Goal: Use online tool/utility

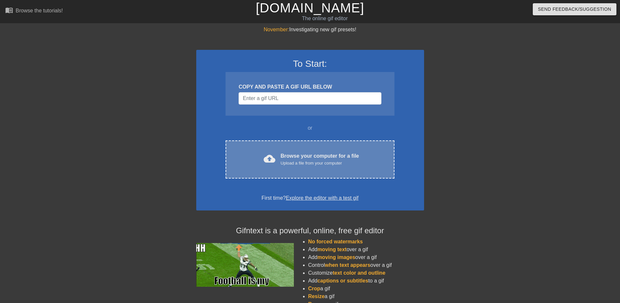
click at [331, 163] on div "Upload a file from your computer" at bounding box center [320, 163] width 78 height 7
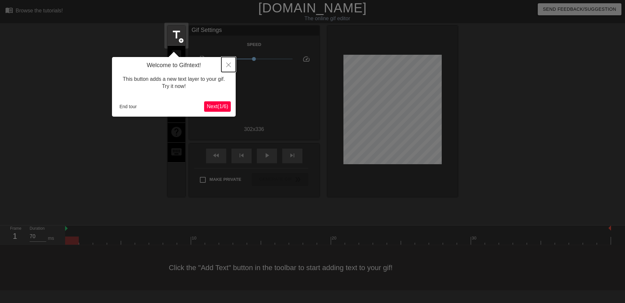
click at [229, 63] on icon "Close" at bounding box center [228, 65] width 5 height 5
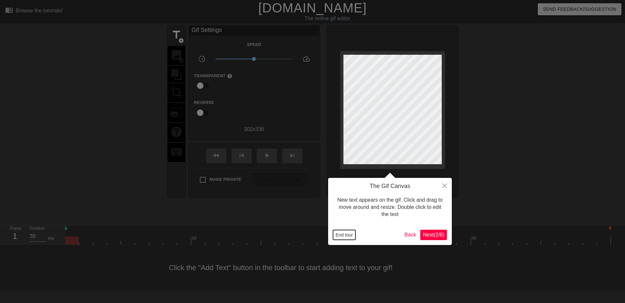
drag, startPoint x: 338, startPoint y: 233, endPoint x: 331, endPoint y: 204, distance: 29.7
click at [338, 233] on button "End tour" at bounding box center [344, 235] width 22 height 10
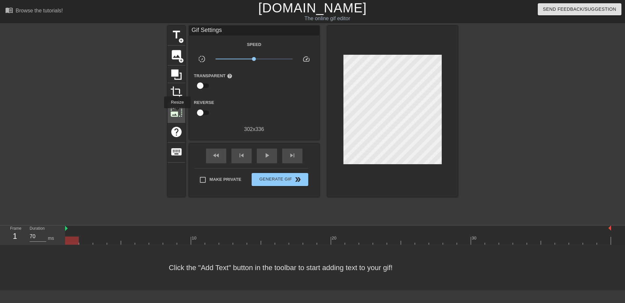
click at [177, 113] on span "photo_size_select_large" at bounding box center [176, 112] width 12 height 12
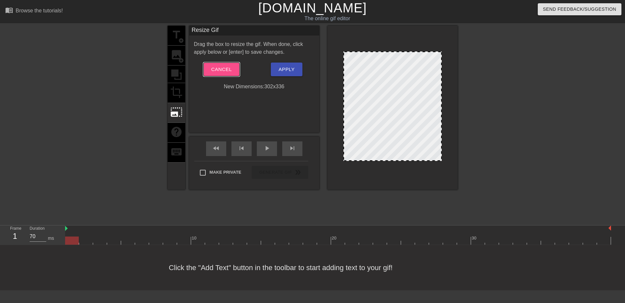
click at [217, 66] on span "Cancel" at bounding box center [221, 69] width 21 height 8
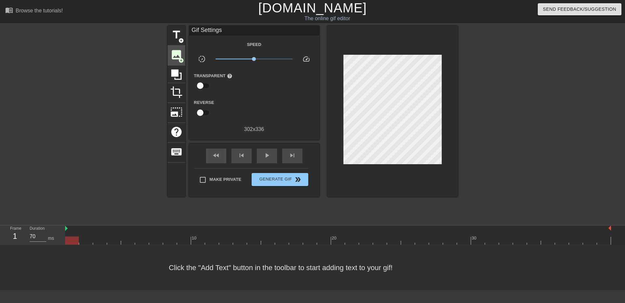
click at [184, 56] on div "image add_circle" at bounding box center [177, 56] width 18 height 20
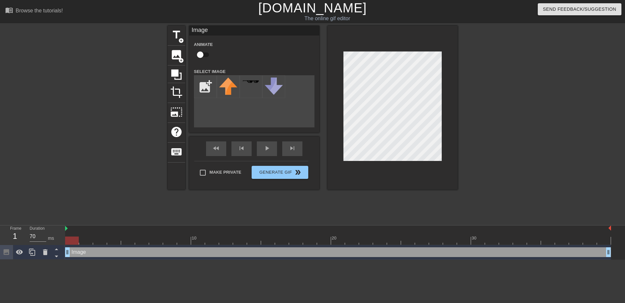
click at [554, 128] on div at bounding box center [515, 123] width 98 height 195
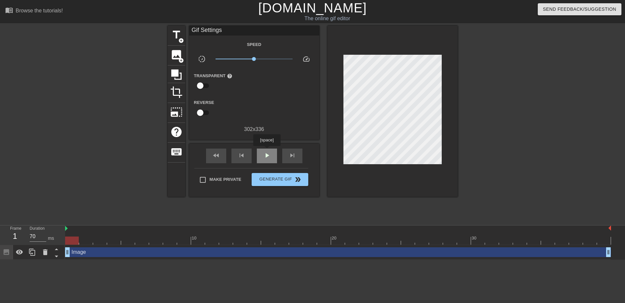
click at [267, 151] on span "play_arrow" at bounding box center [267, 155] width 8 height 8
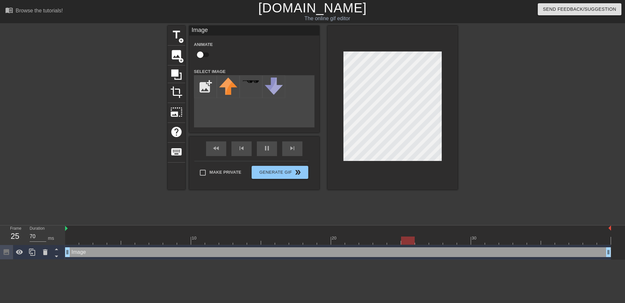
click at [574, 127] on div "title add_circle image add_circle crop photo_size_select_large help keyboard Im…" at bounding box center [312, 123] width 625 height 195
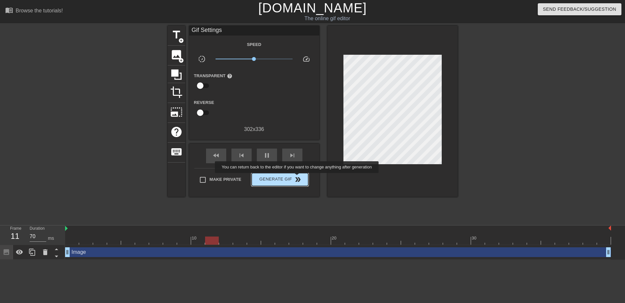
click at [295, 180] on span "double_arrow" at bounding box center [298, 180] width 8 height 8
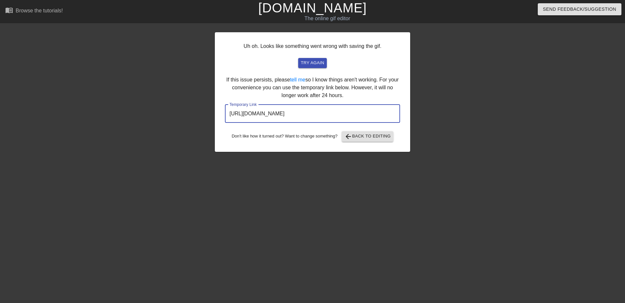
drag, startPoint x: 372, startPoint y: 116, endPoint x: 172, endPoint y: 104, distance: 200.6
click at [172, 104] on div "Uh oh. Looks like something went wrong with saving the gif. try again If this i…" at bounding box center [312, 123] width 625 height 195
